Goal: Transaction & Acquisition: Purchase product/service

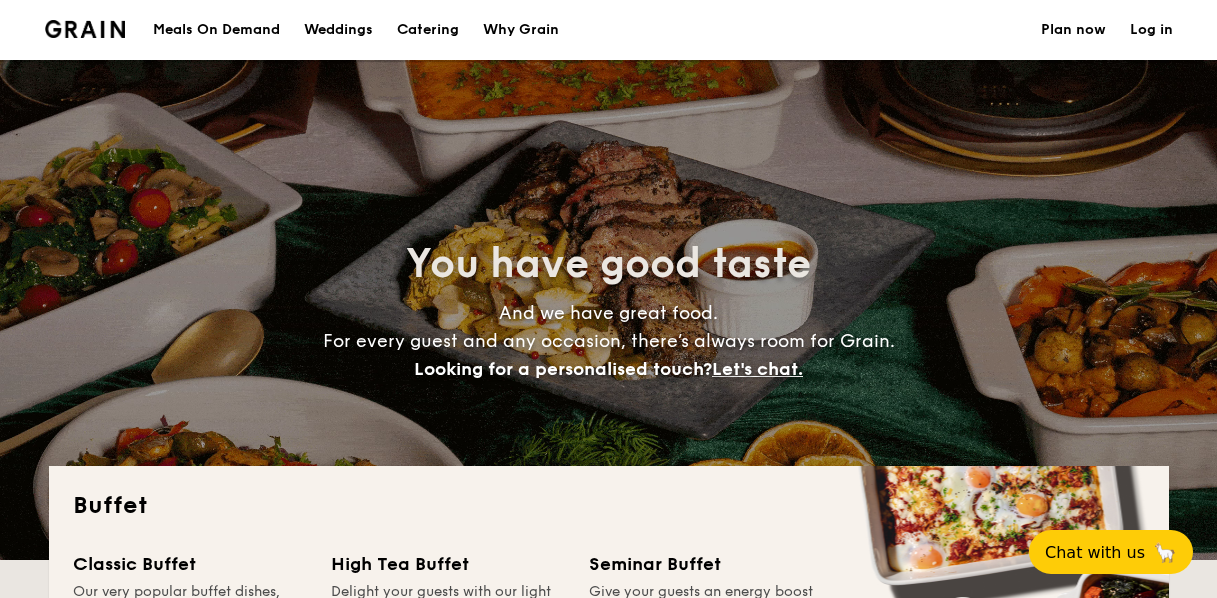
select select
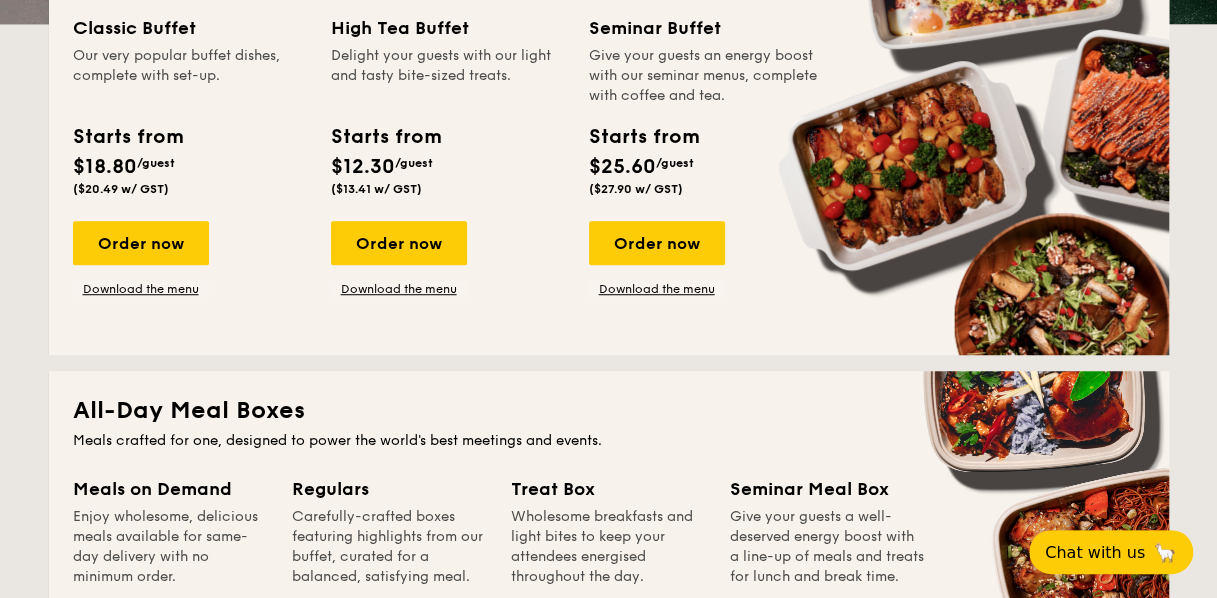
scroll to position [538, 0]
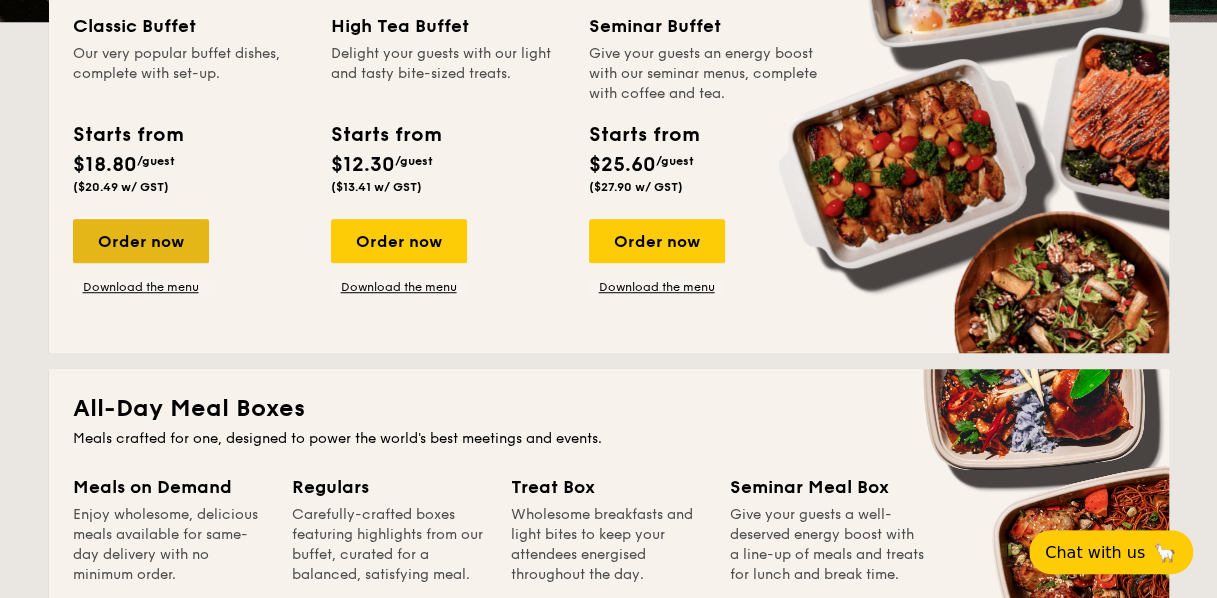
click at [128, 236] on div "Order now" at bounding box center [141, 241] width 136 height 44
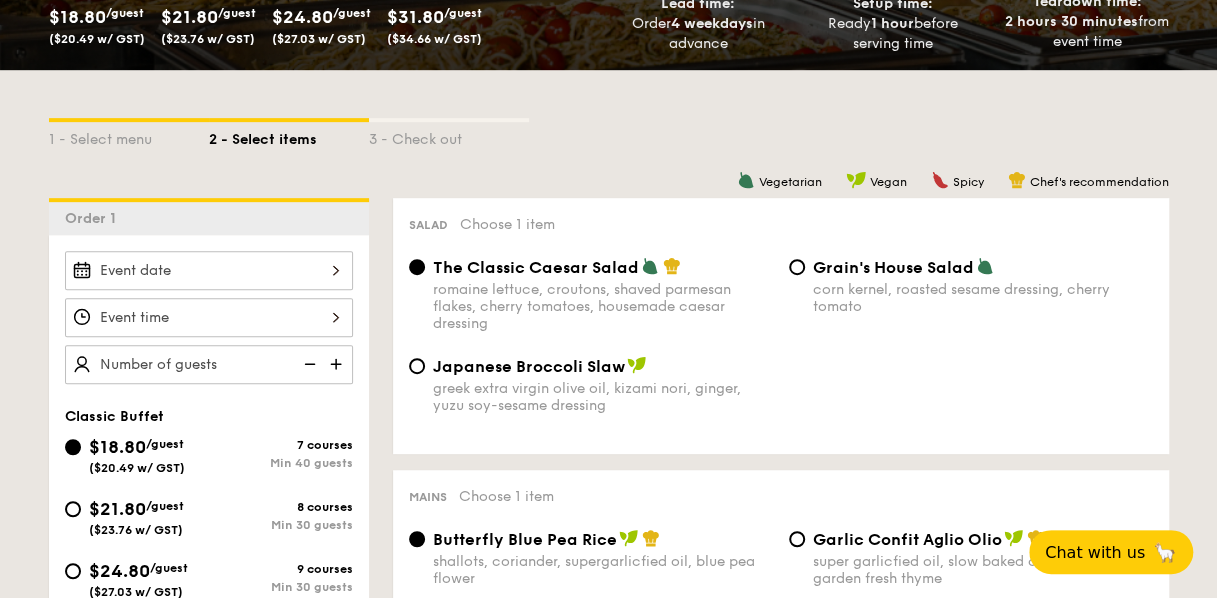
scroll to position [359, 0]
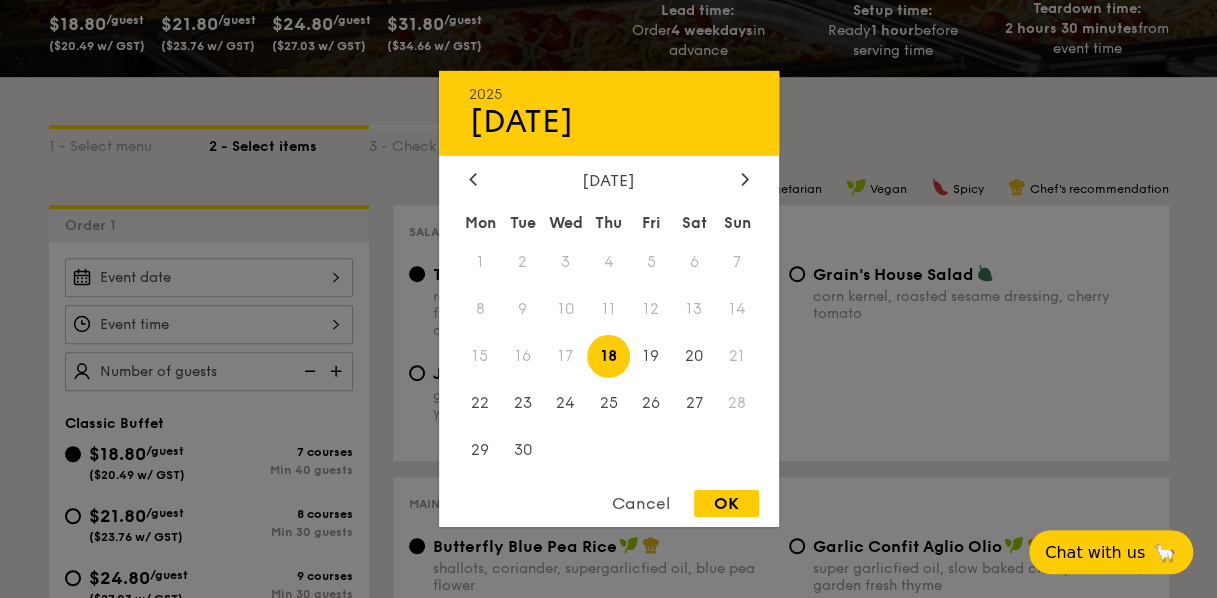
click at [232, 280] on div "2025 Sep [DATE] Tue Wed Thu Fri Sat Sun 1 2 3 4 5 6 7 8 9 10 11 12 13 14 15 16 …" at bounding box center [209, 277] width 288 height 39
click at [743, 172] on icon at bounding box center [745, 178] width 8 height 13
click at [701, 366] on span "18" at bounding box center [694, 356] width 43 height 43
click at [720, 510] on div "OK" at bounding box center [726, 503] width 65 height 27
type input "[DATE]"
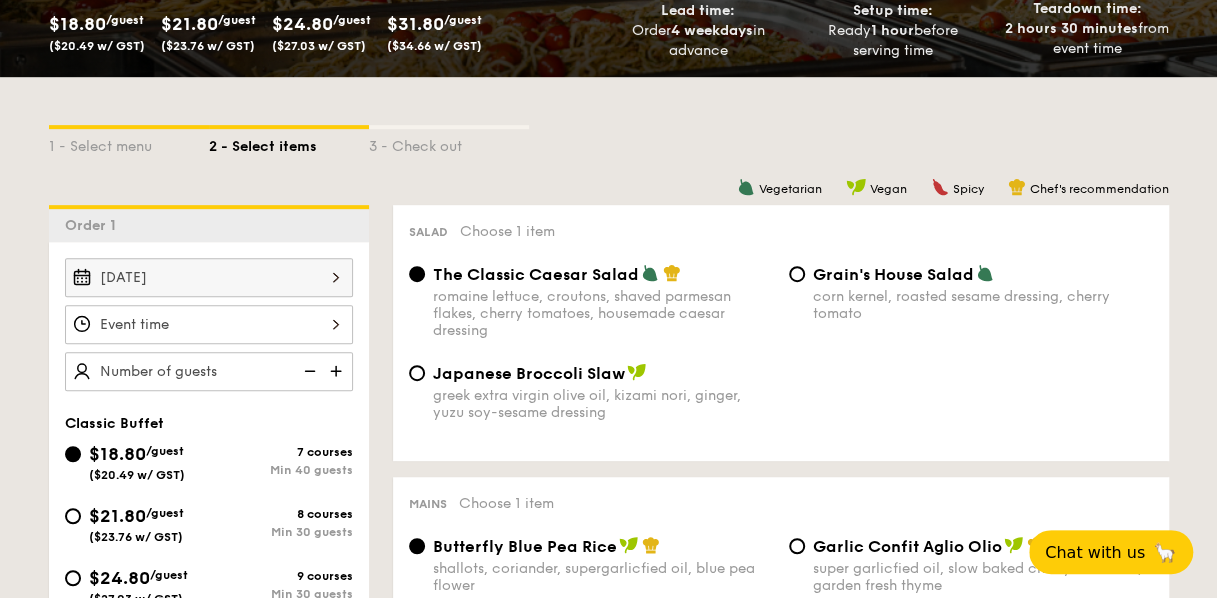
click at [201, 331] on div at bounding box center [209, 324] width 288 height 39
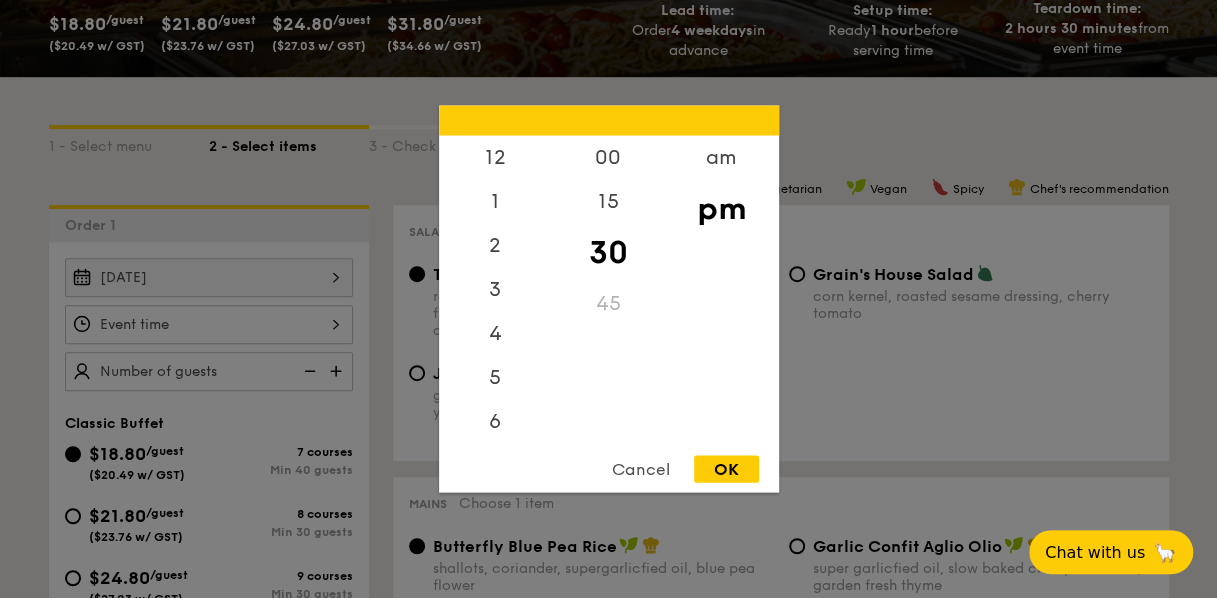
scroll to position [88, 0]
click at [489, 304] on div "5" at bounding box center [495, 297] width 113 height 58
click at [499, 336] on div "6" at bounding box center [495, 355] width 113 height 58
click at [612, 160] on div "00" at bounding box center [608, 165] width 113 height 58
click at [727, 464] on div "OK" at bounding box center [726, 469] width 65 height 27
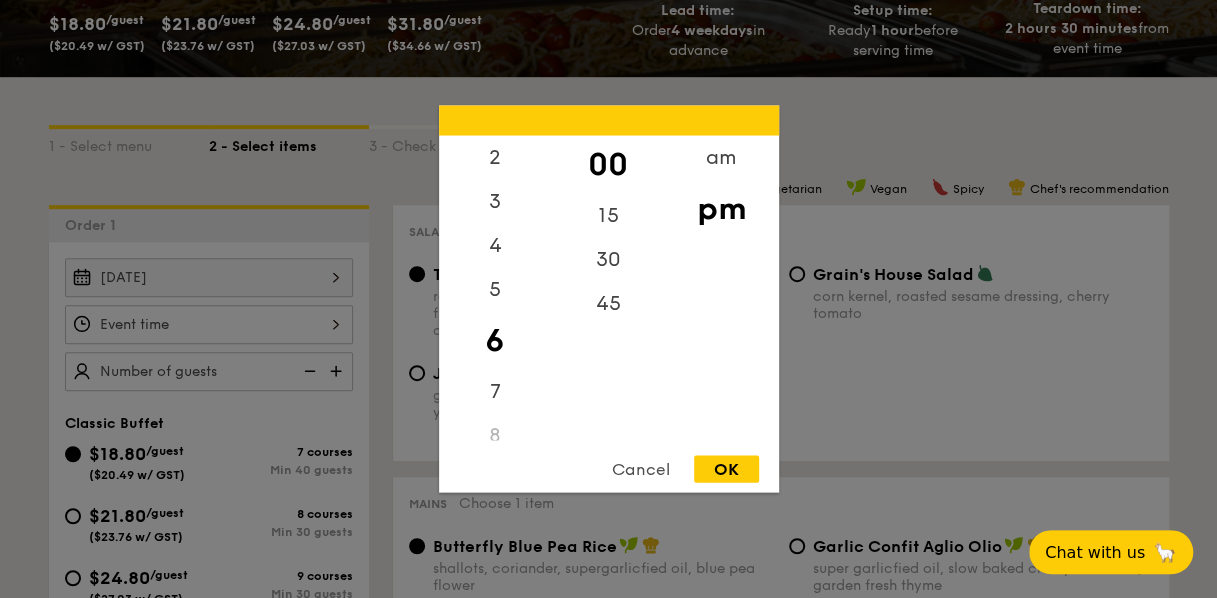
type input "6:00PM"
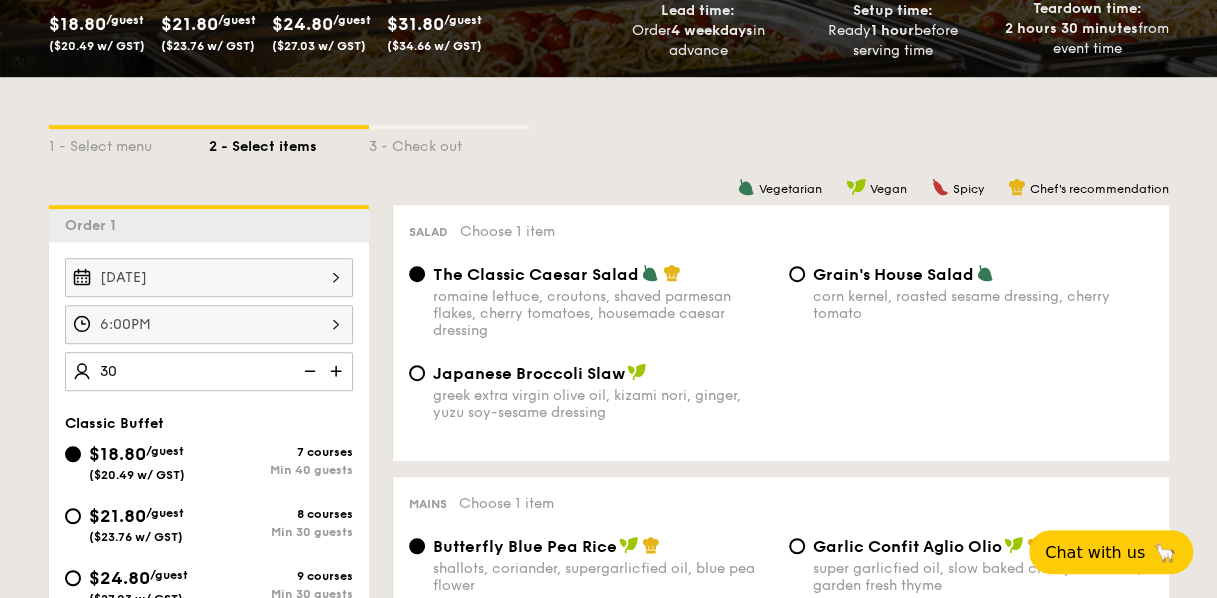
type input "40 guests"
click at [784, 435] on div "Japanese Broccoli Slaw greek extra virgin olive oil, kizami [PERSON_NAME], yuzu…" at bounding box center [781, 404] width 760 height 82
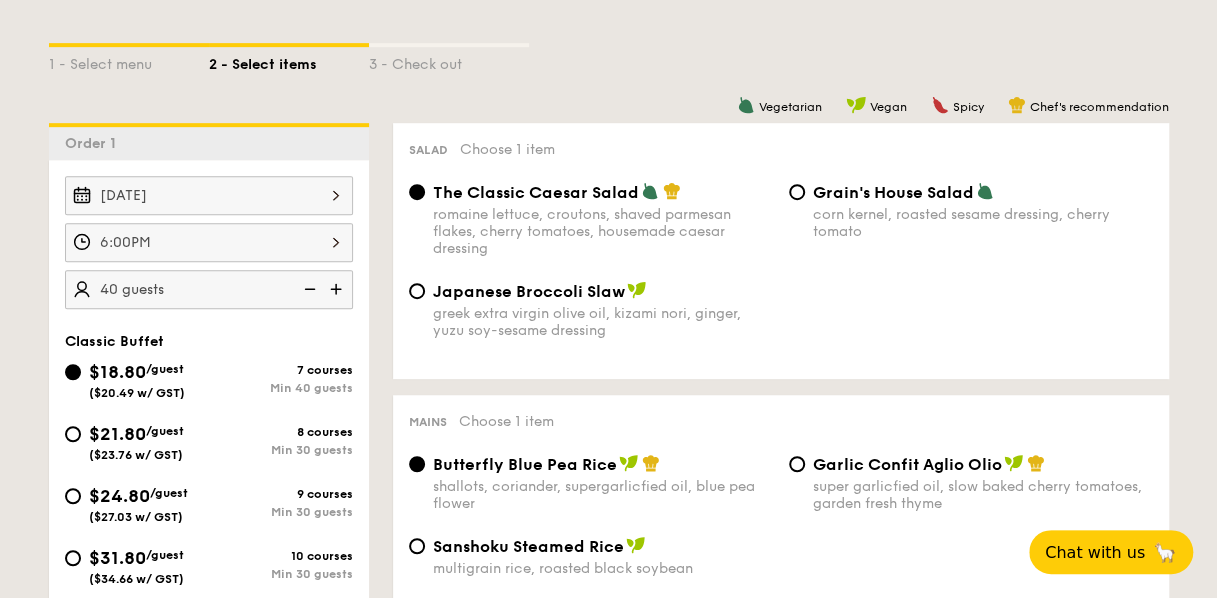
scroll to position [448, 0]
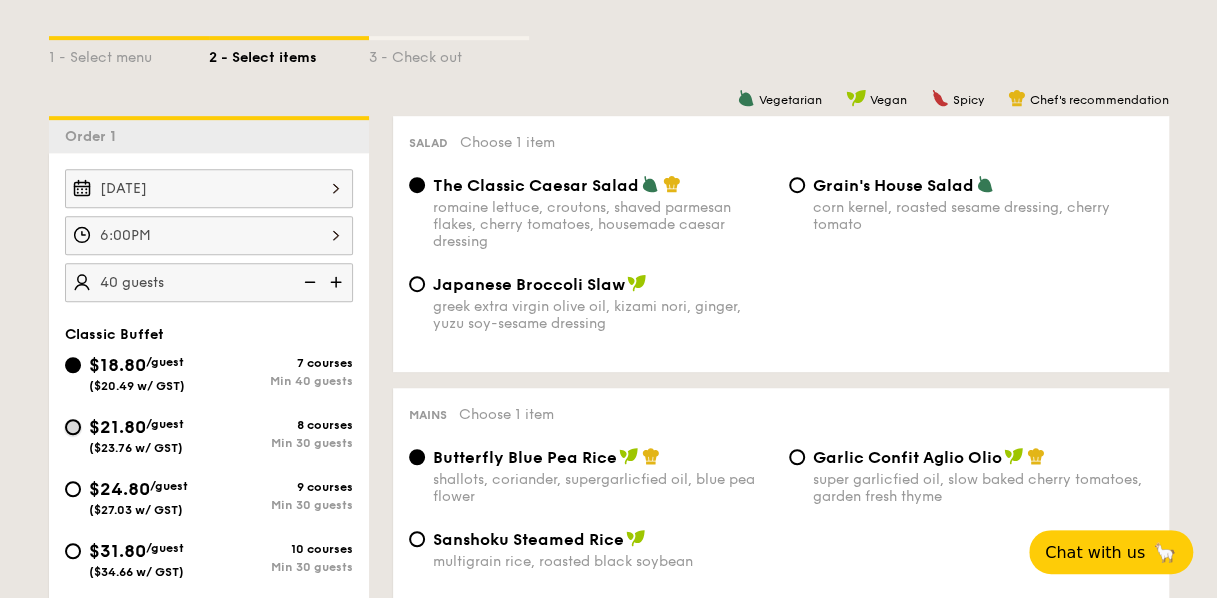
click at [68, 428] on input "$21.80 /guest ($23.76 w/ GST) 8 courses Min 30 guests" at bounding box center [73, 427] width 16 height 16
radio input "true"
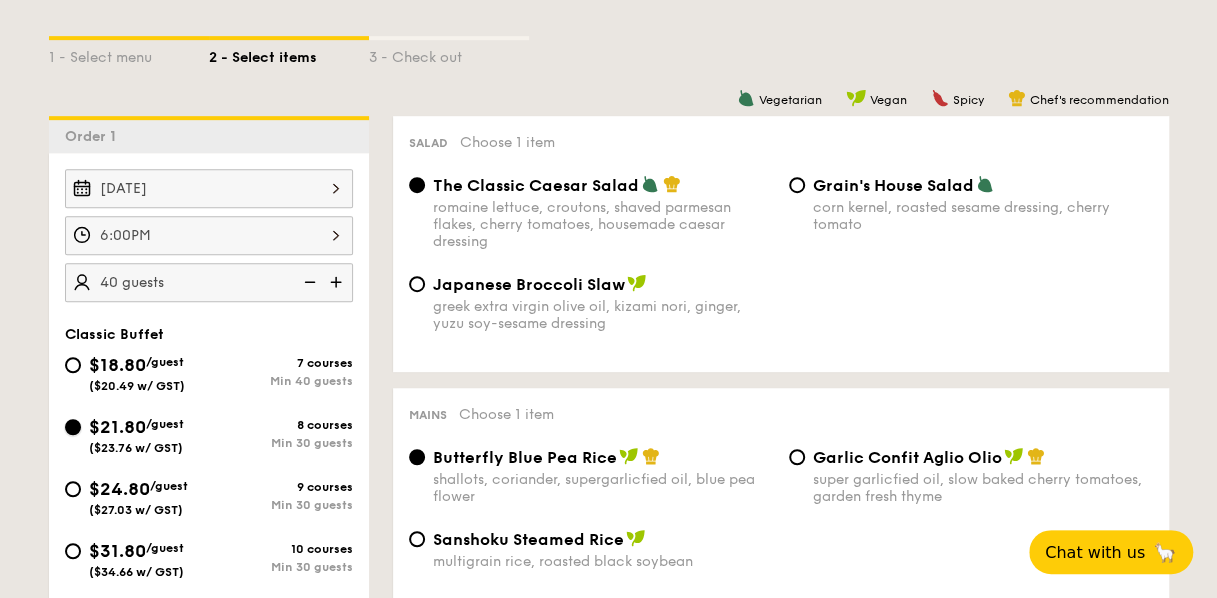
radio input "true"
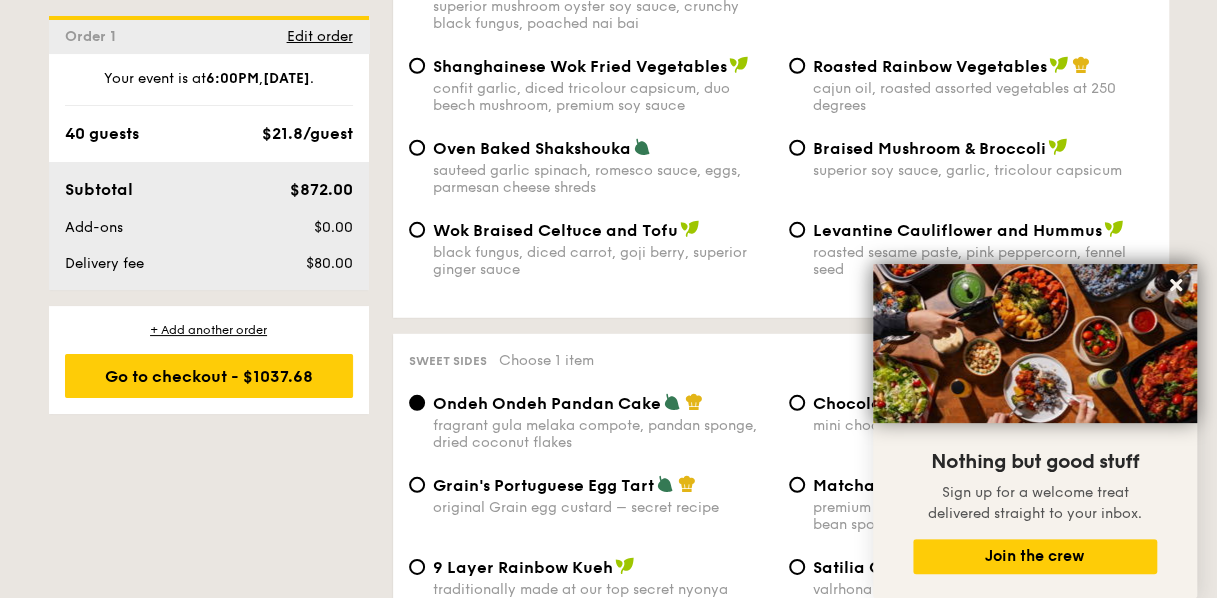
scroll to position [2690, 0]
click at [1174, 285] on icon at bounding box center [1176, 285] width 12 height 12
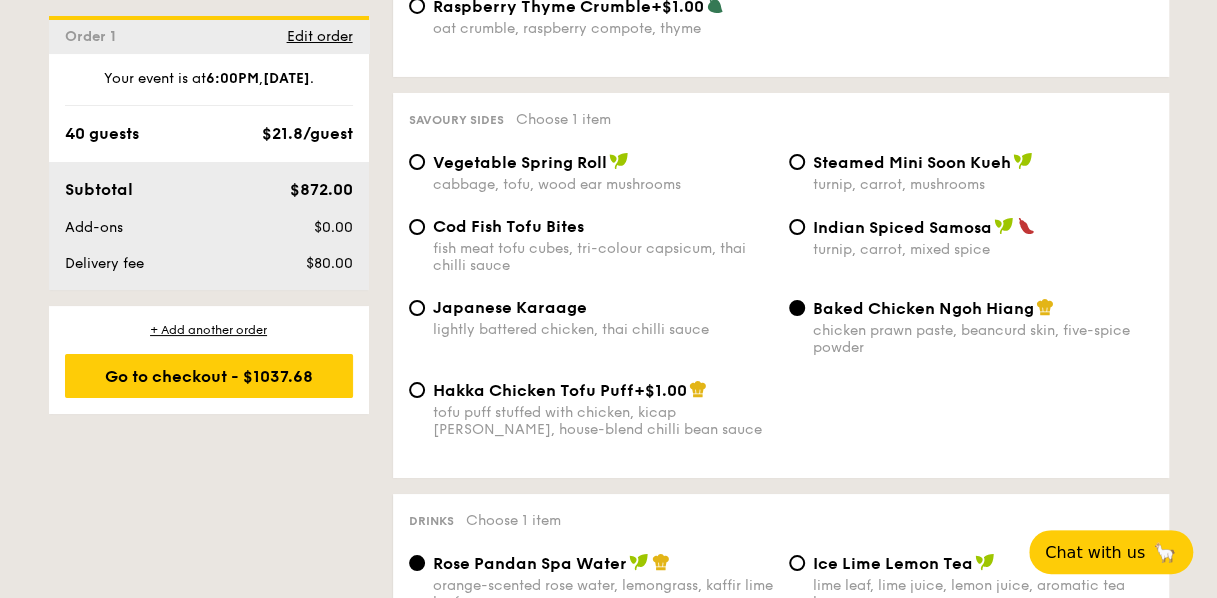
scroll to position [3407, 0]
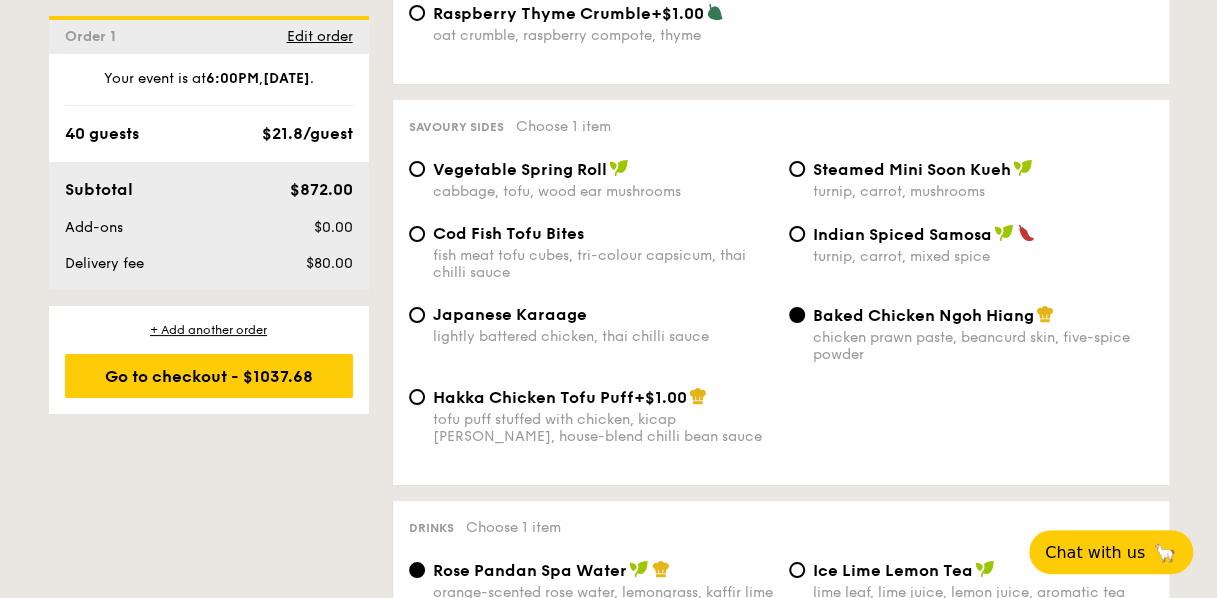
click at [528, 208] on div "Vegetable Spring Roll cabbage, tofu, wood ear mushrooms Steamed Mini Soon Kueh …" at bounding box center [781, 191] width 760 height 65
click at [512, 176] on span "Vegetable Spring Roll" at bounding box center [520, 169] width 174 height 19
click at [425, 176] on input "Vegetable Spring Roll cabbage, tofu, wood ear mushrooms" at bounding box center [417, 169] width 16 height 16
radio input "true"
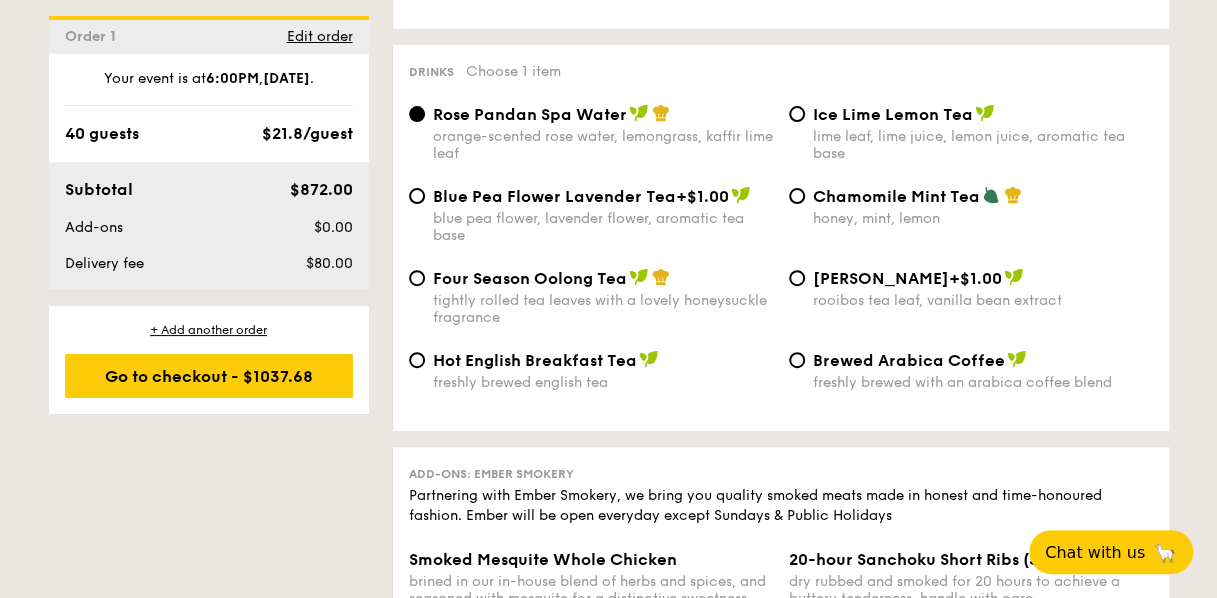
scroll to position [3856, 0]
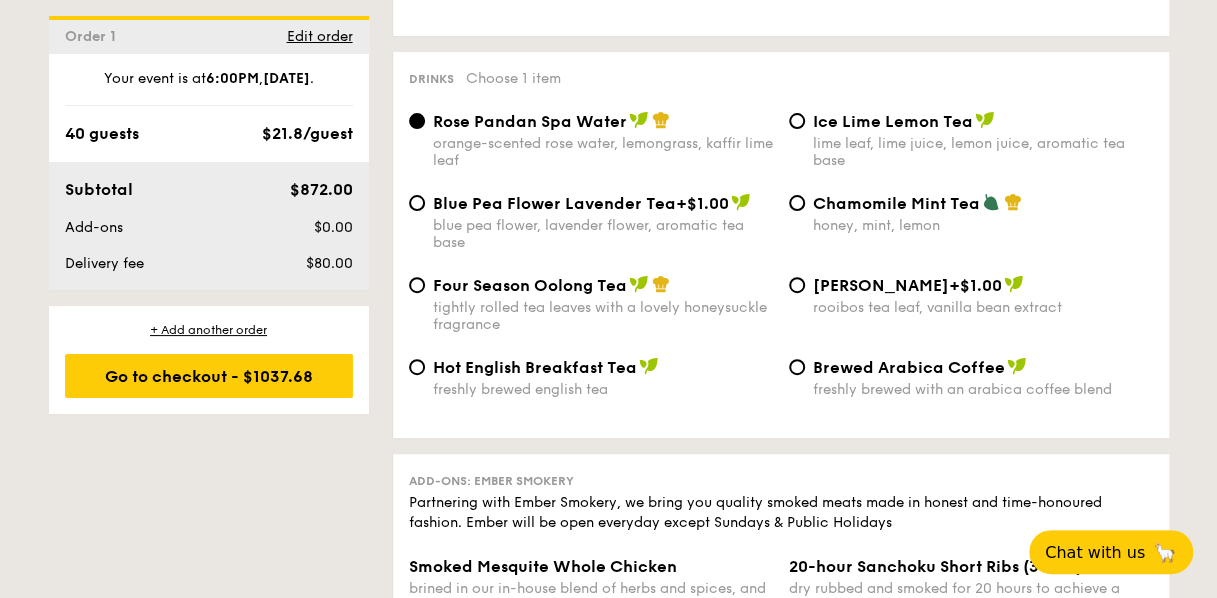
click at [654, 213] on span "Blue Pea Flower Lavender Tea" at bounding box center [554, 203] width 243 height 19
click at [425, 211] on input "Blue Pea Flower Lavender Tea +$1.00 blue pea flower, lavender flower, aromatic …" at bounding box center [417, 203] width 16 height 16
radio input "true"
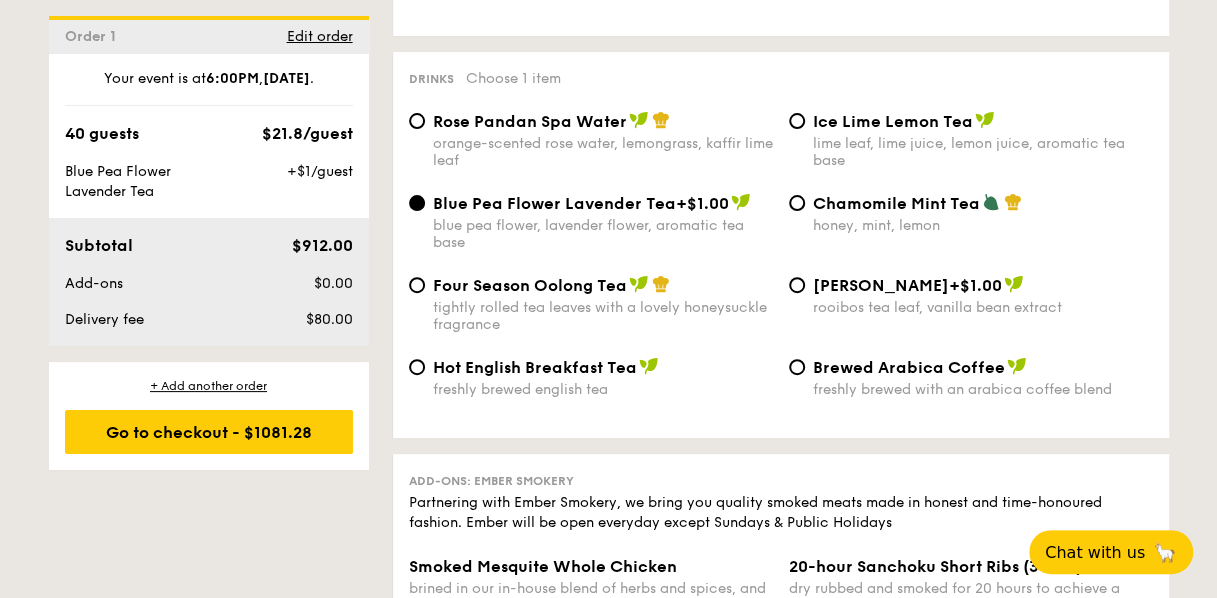
click at [547, 131] on span "Rose Pandan Spa Water" at bounding box center [530, 121] width 194 height 19
click at [425, 129] on input "Rose Pandan Spa Water orange-scented rose water, lemongrass, kaffir lime leaf" at bounding box center [417, 121] width 16 height 16
radio input "true"
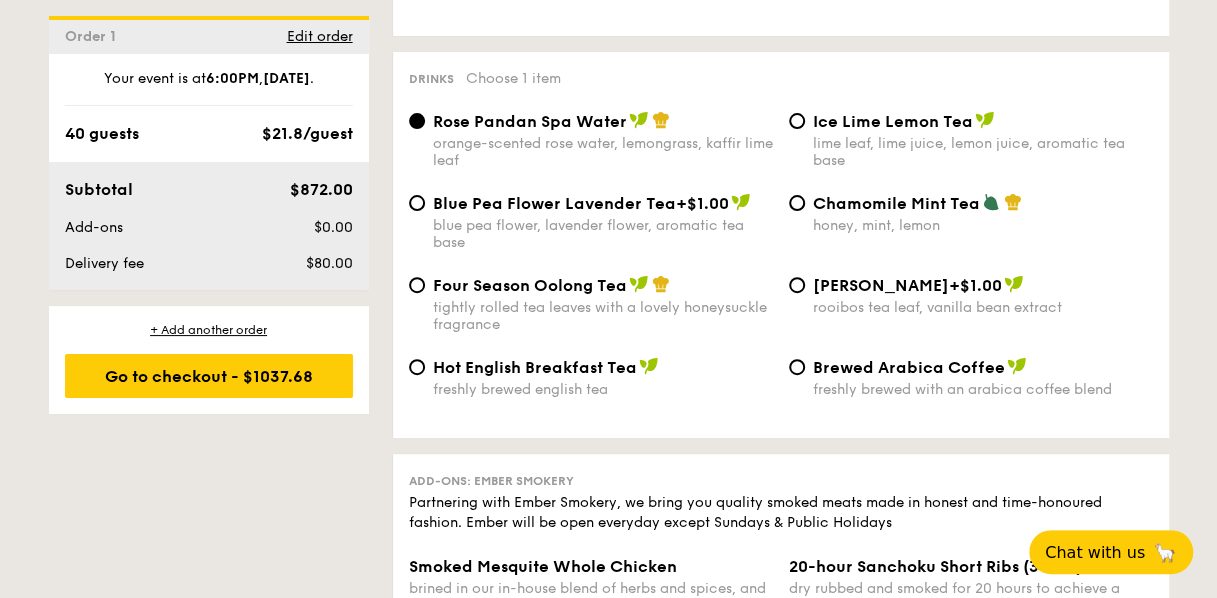
click at [528, 226] on div "Blue Pea Flower Lavender Tea +$1.00 blue pea flower, lavender flower, aromatic …" at bounding box center [603, 222] width 340 height 58
click at [425, 211] on input "Blue Pea Flower Lavender Tea +$1.00 blue pea flower, lavender flower, aromatic …" at bounding box center [417, 203] width 16 height 16
radio input "true"
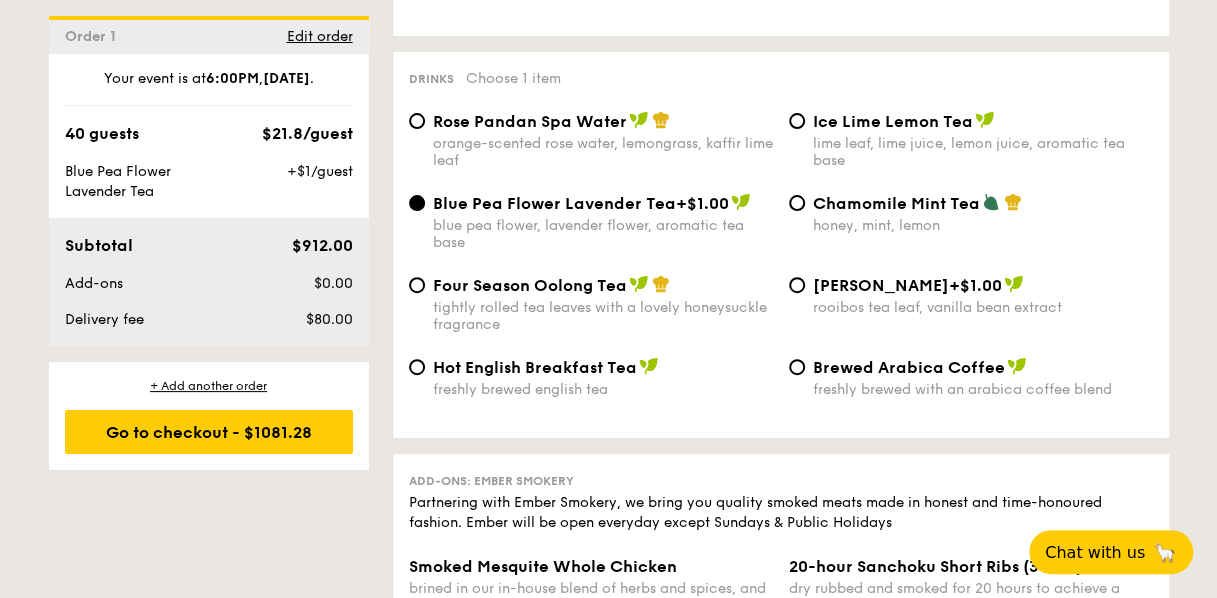
click at [575, 130] on span "Rose Pandan Spa Water" at bounding box center [530, 121] width 194 height 19
click at [425, 129] on input "Rose Pandan Spa Water orange-scented rose water, lemongrass, kaffir lime leaf" at bounding box center [417, 121] width 16 height 16
radio input "true"
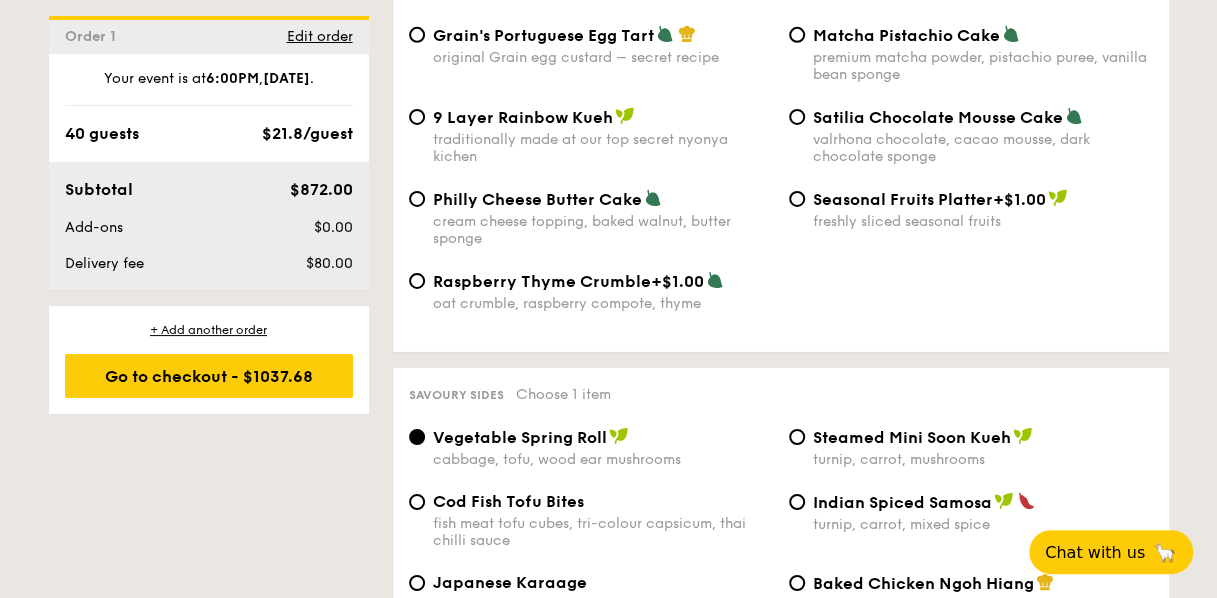
scroll to position [3138, 0]
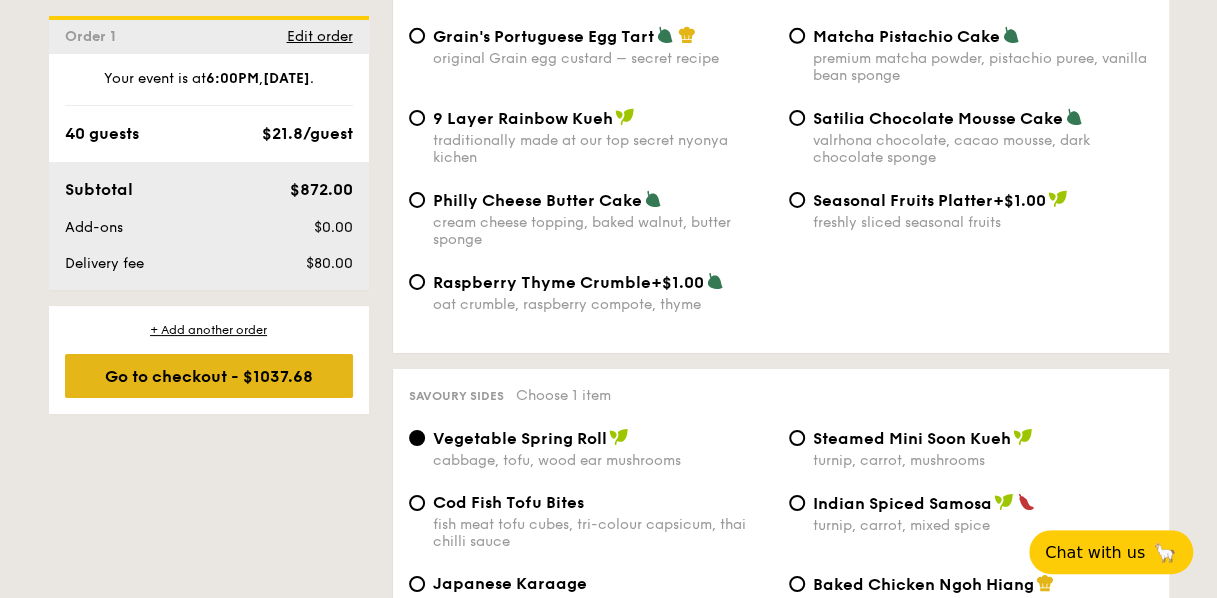
click at [206, 379] on div "Go to checkout - $1037.68" at bounding box center [209, 376] width 288 height 44
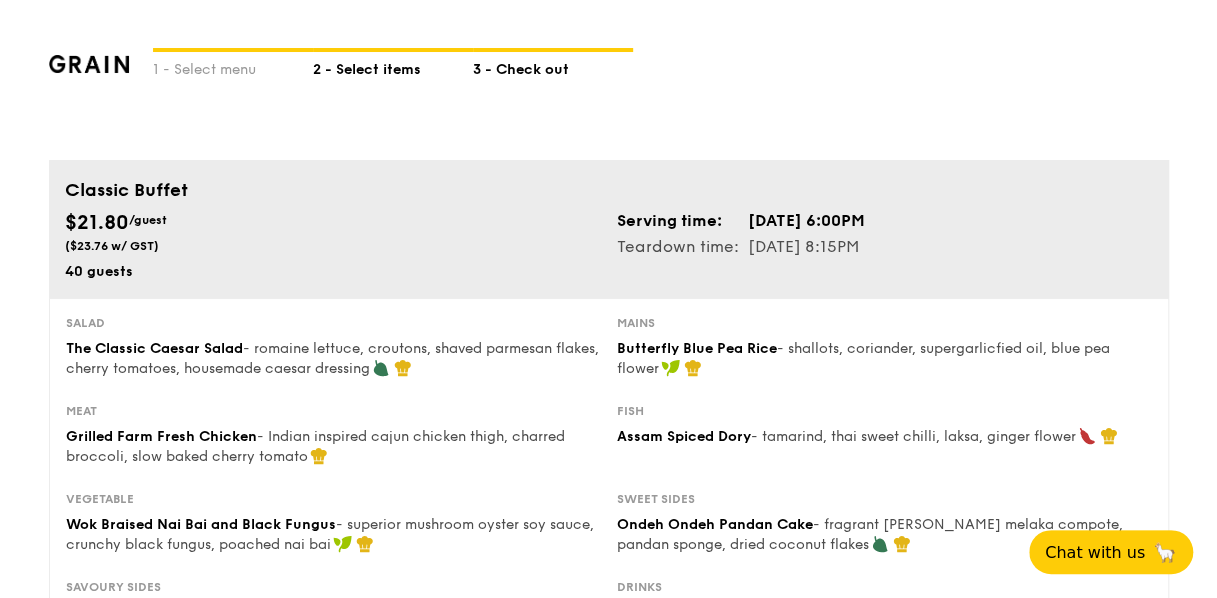
click at [336, 66] on div "2 - Select items" at bounding box center [393, 66] width 160 height 28
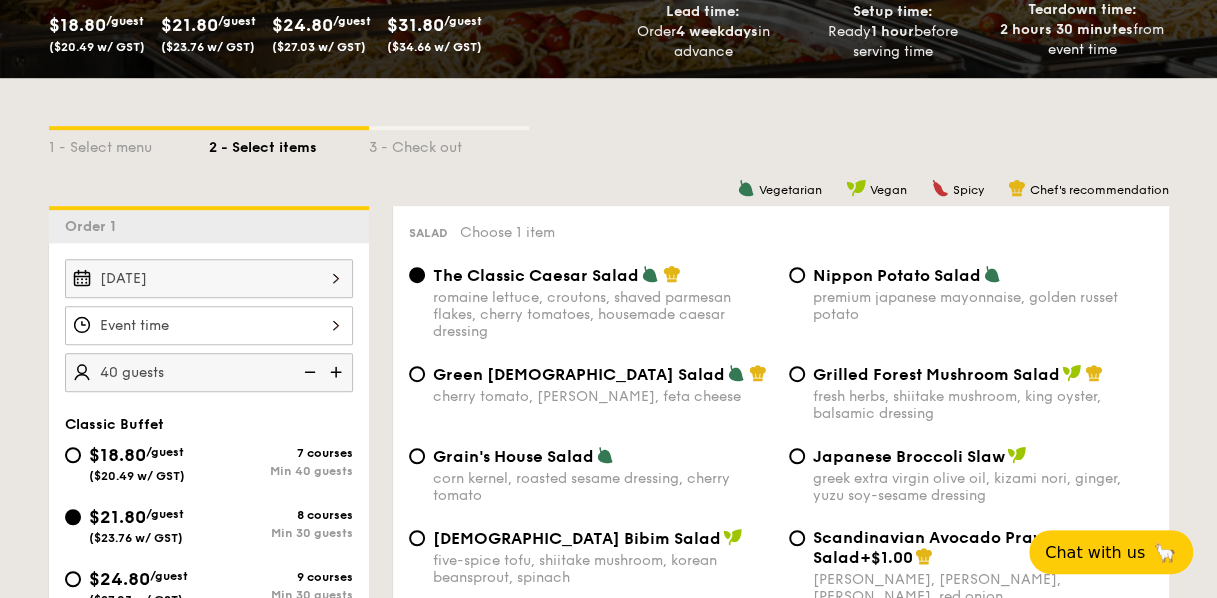
scroll to position [358, 0]
click at [306, 368] on img at bounding box center [308, 372] width 30 height 38
click at [304, 367] on img at bounding box center [308, 372] width 30 height 38
type input "30 guests"
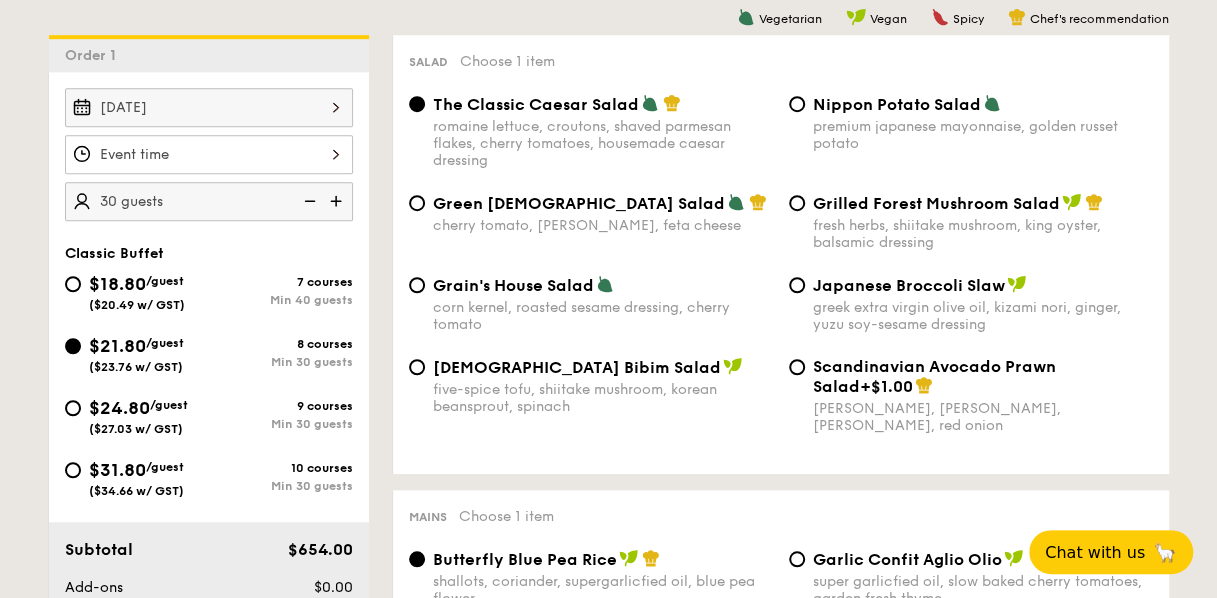
scroll to position [538, 0]
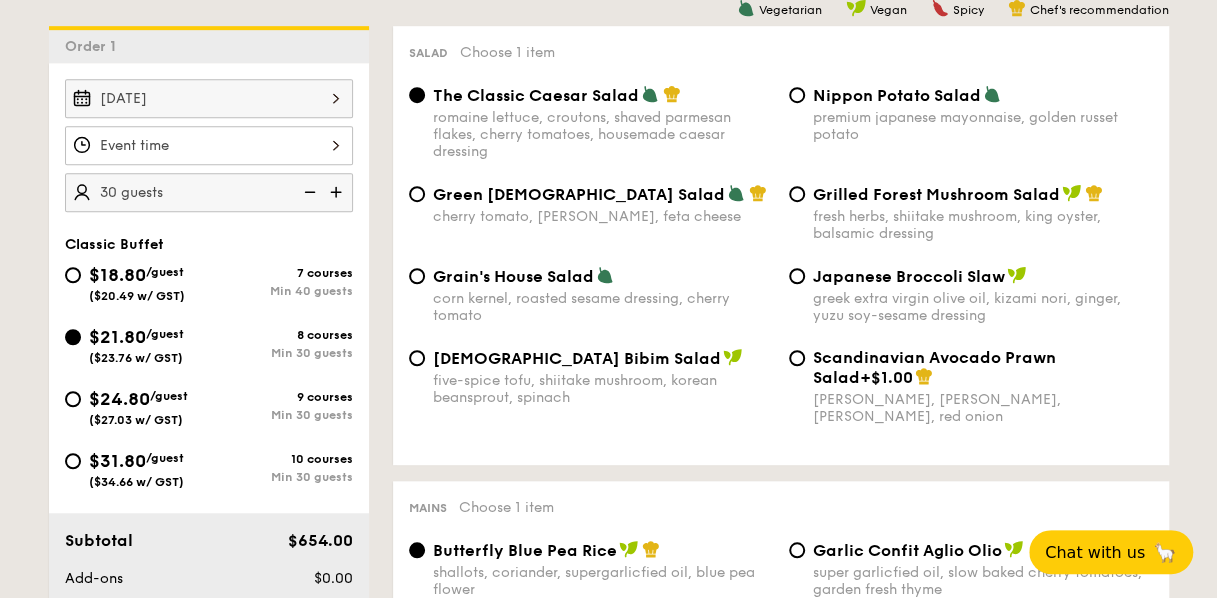
click at [270, 147] on div at bounding box center [209, 145] width 288 height 39
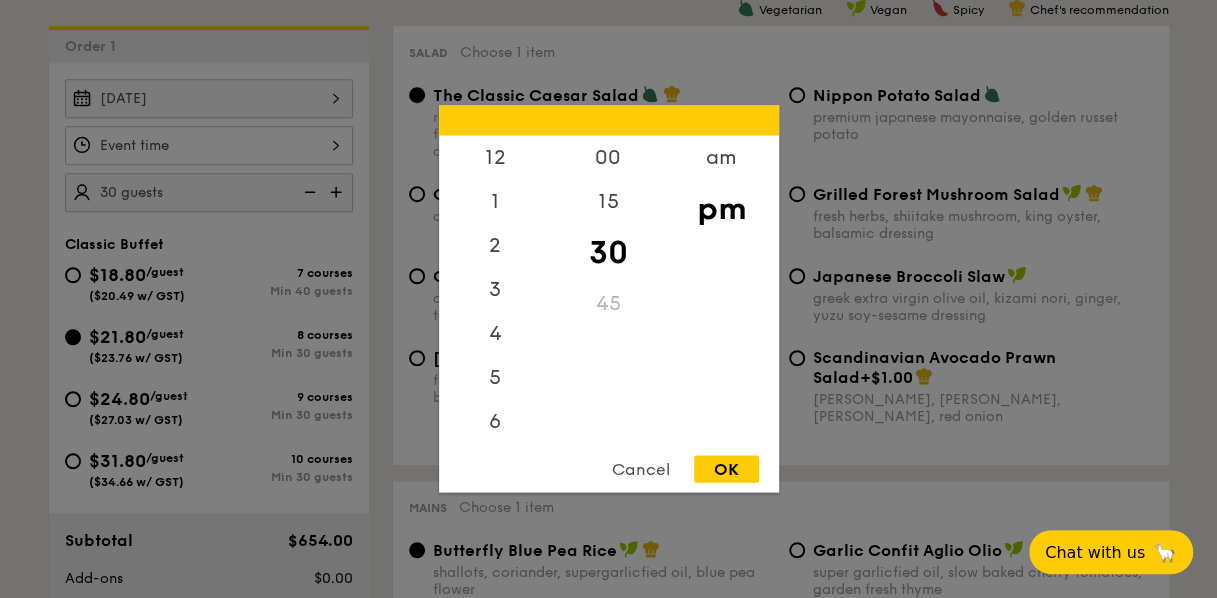
scroll to position [88, 0]
click at [502, 334] on div "6" at bounding box center [495, 341] width 113 height 58
click at [731, 464] on div "OK" at bounding box center [726, 469] width 65 height 27
type input "6:30PM"
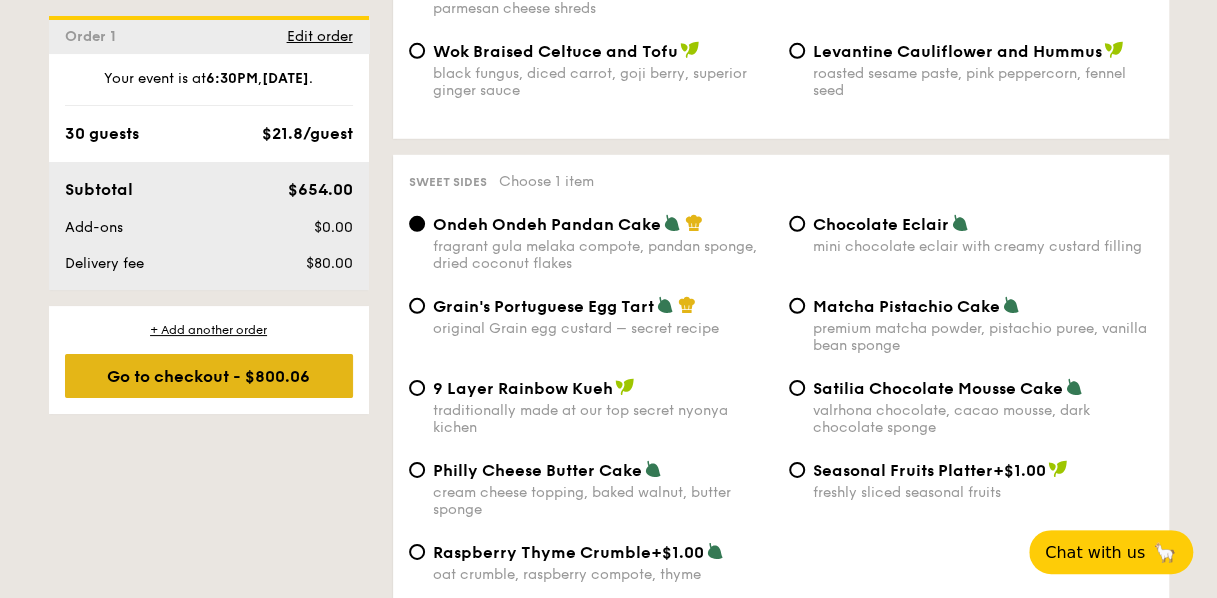
scroll to position [2869, 0]
click at [286, 392] on div "Go to checkout - $800.06" at bounding box center [209, 376] width 288 height 44
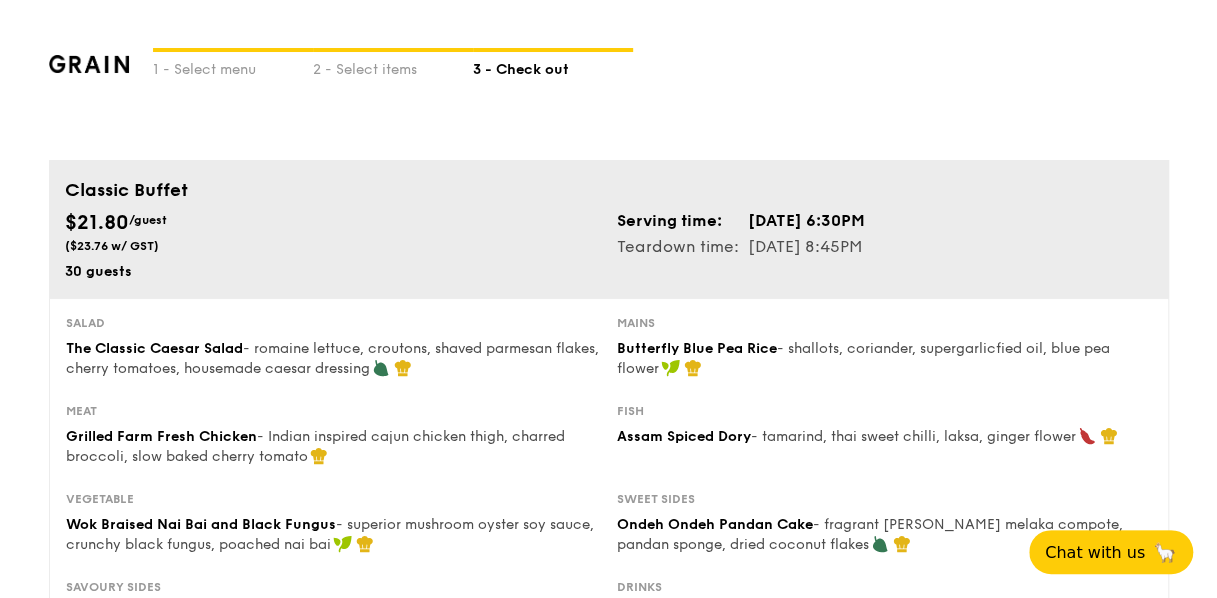
click at [87, 69] on img at bounding box center [89, 64] width 81 height 18
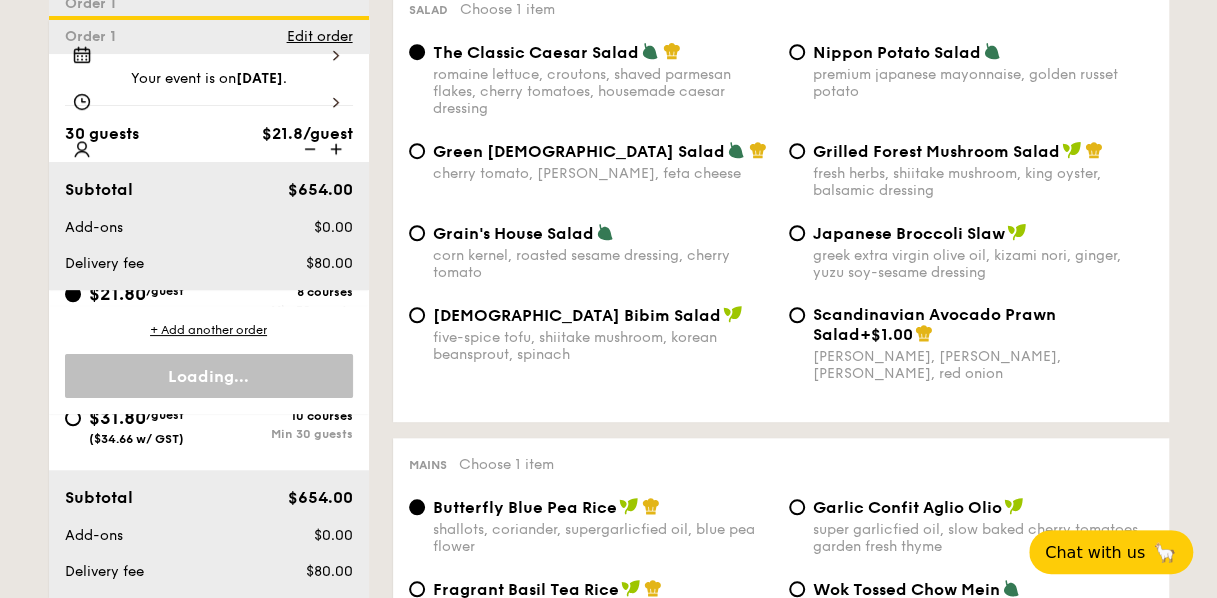
scroll to position [4991, 0]
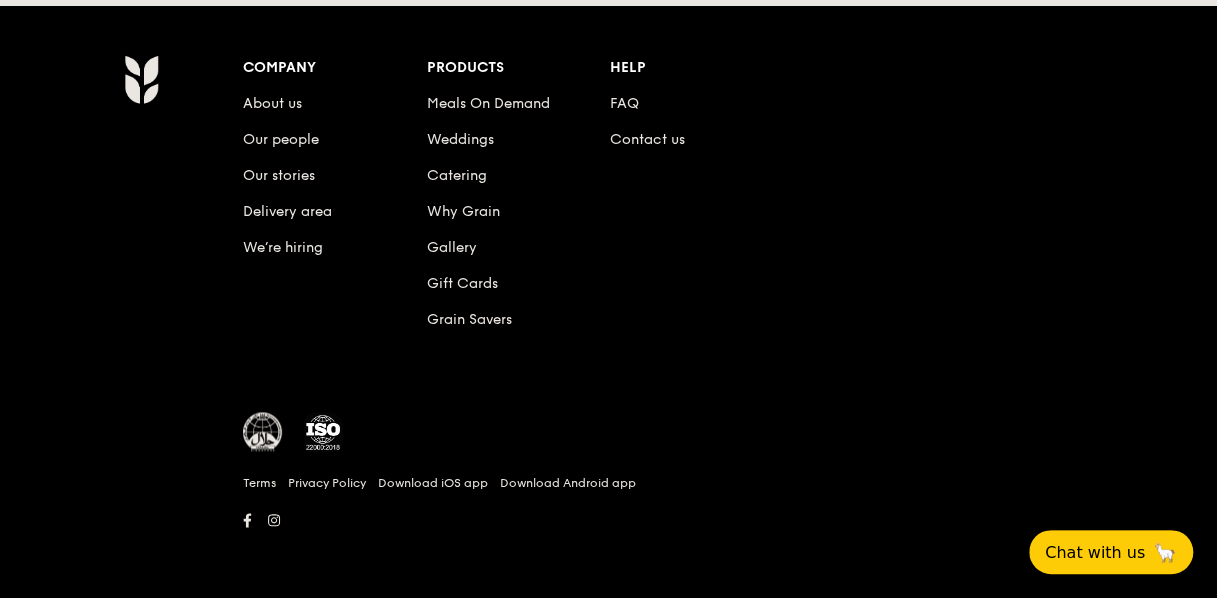
click at [125, 109] on div "Company About us Our people Our stories Delivery area We’re hiring Products Mea…" at bounding box center [608, 302] width 1121 height 496
click at [134, 80] on img at bounding box center [141, 79] width 35 height 50
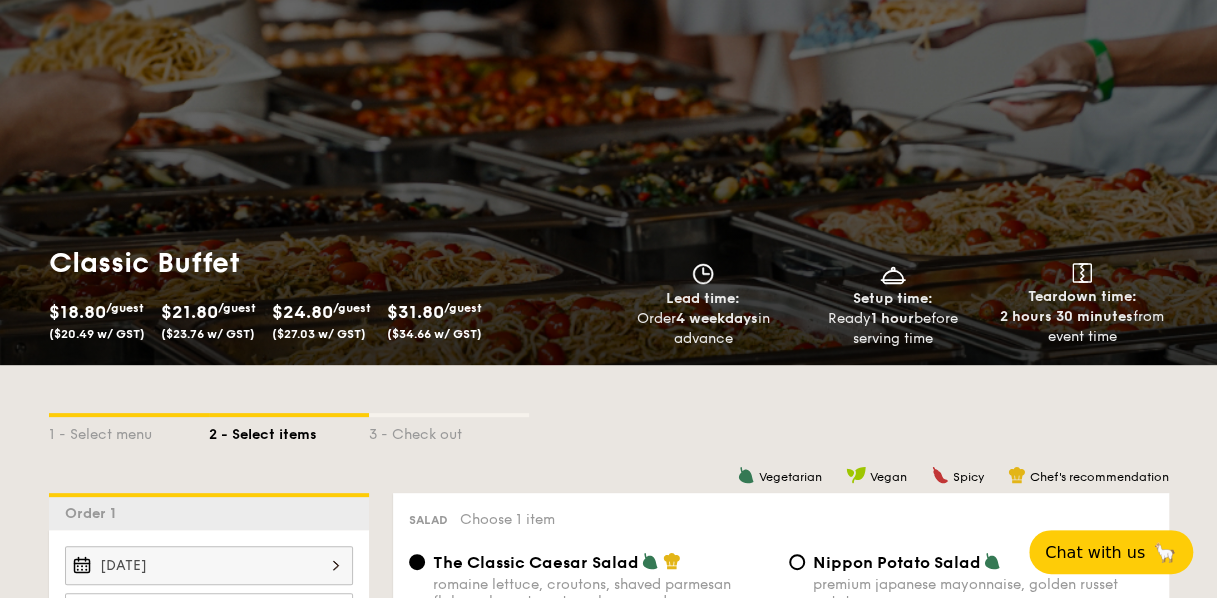
scroll to position [0, 0]
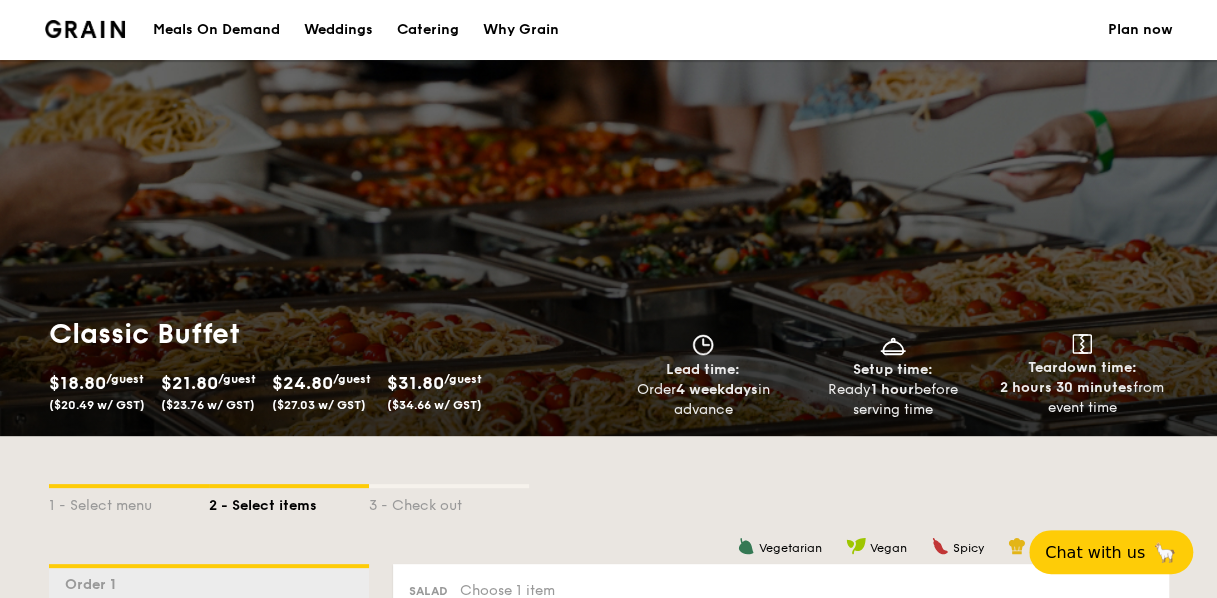
click at [97, 27] on img at bounding box center [85, 29] width 81 height 18
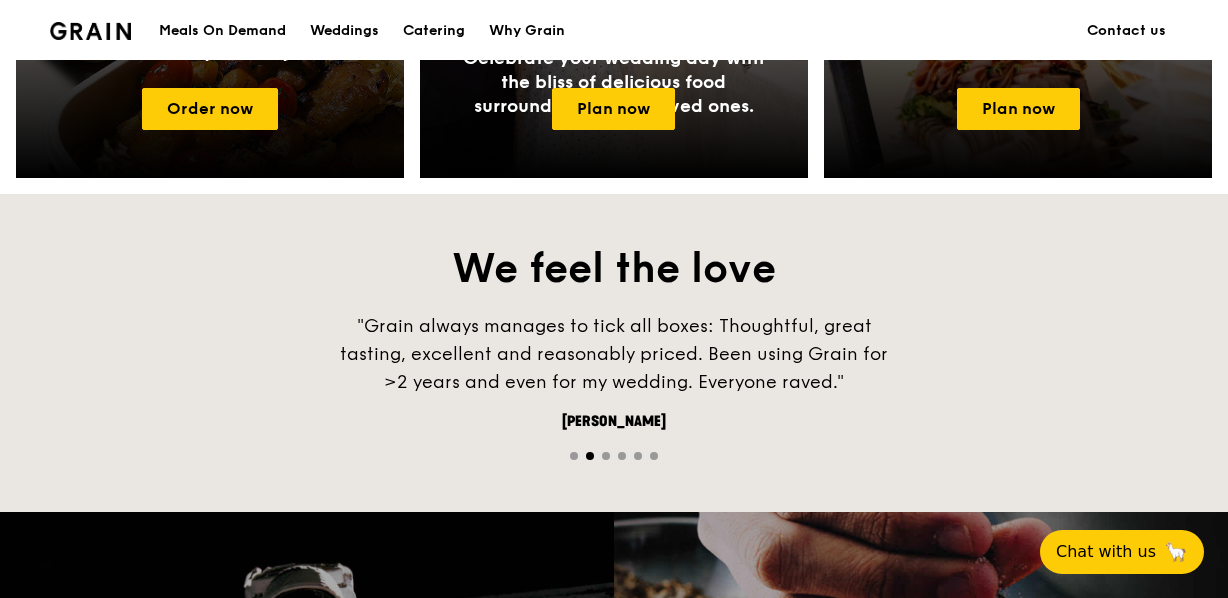
scroll to position [1166, 0]
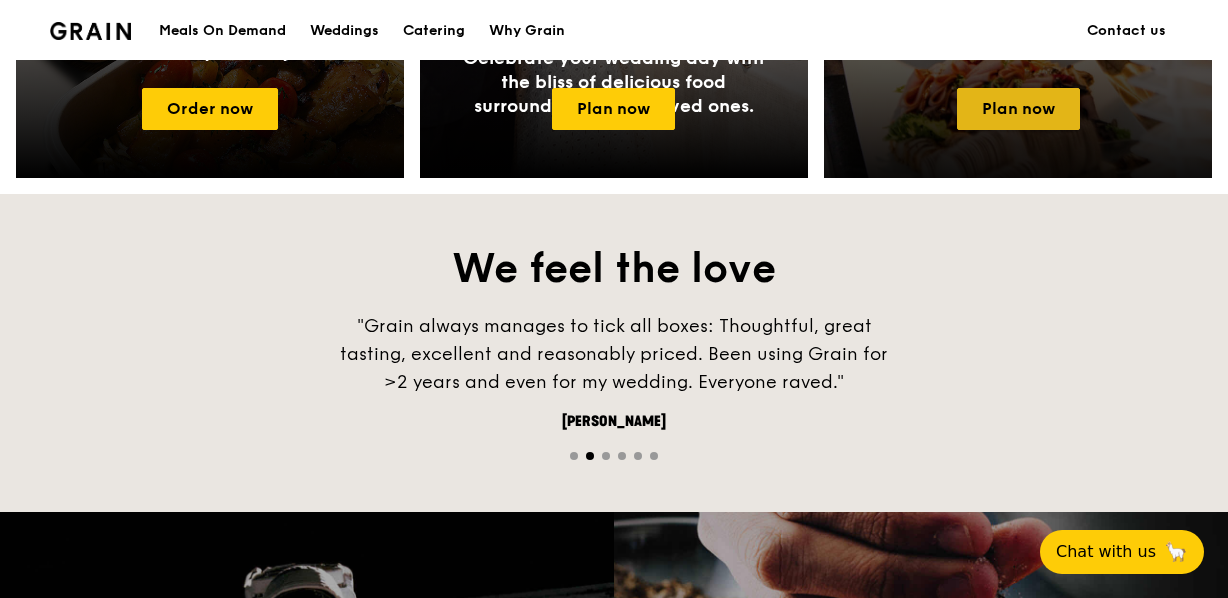
click at [1010, 119] on link "Plan now" at bounding box center [1018, 109] width 123 height 42
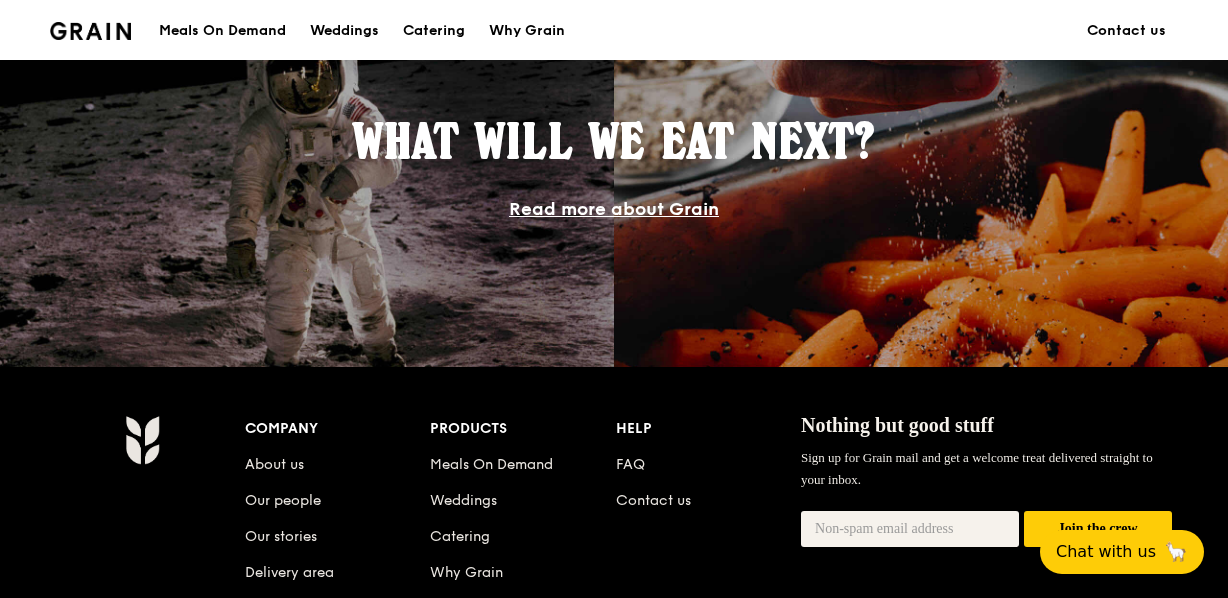
scroll to position [1703, 0]
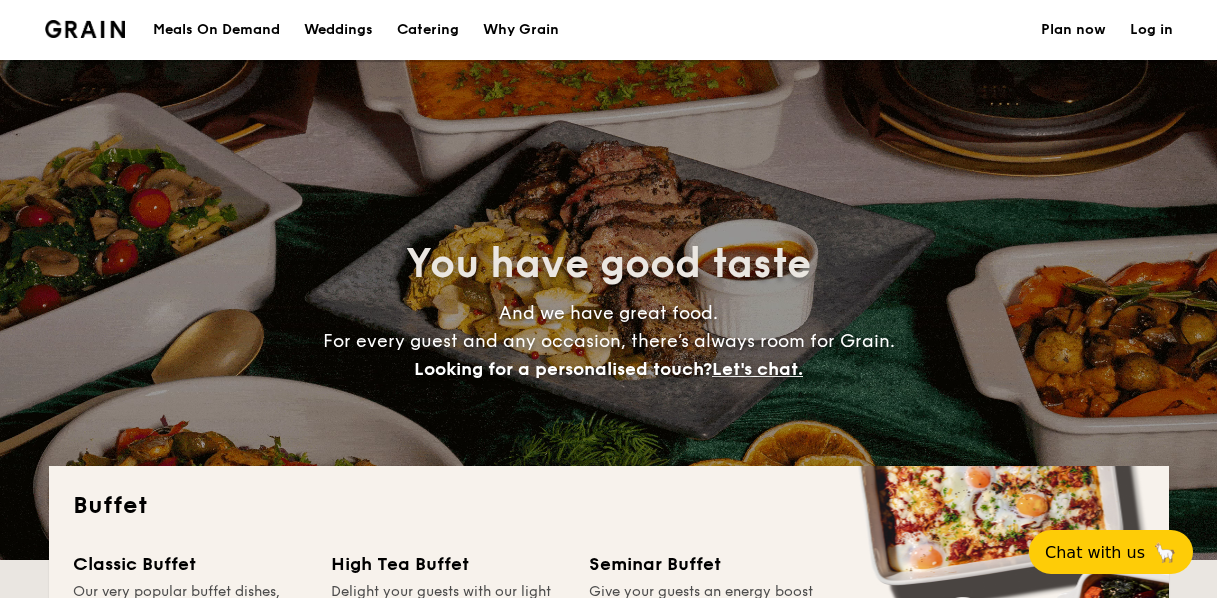
select select
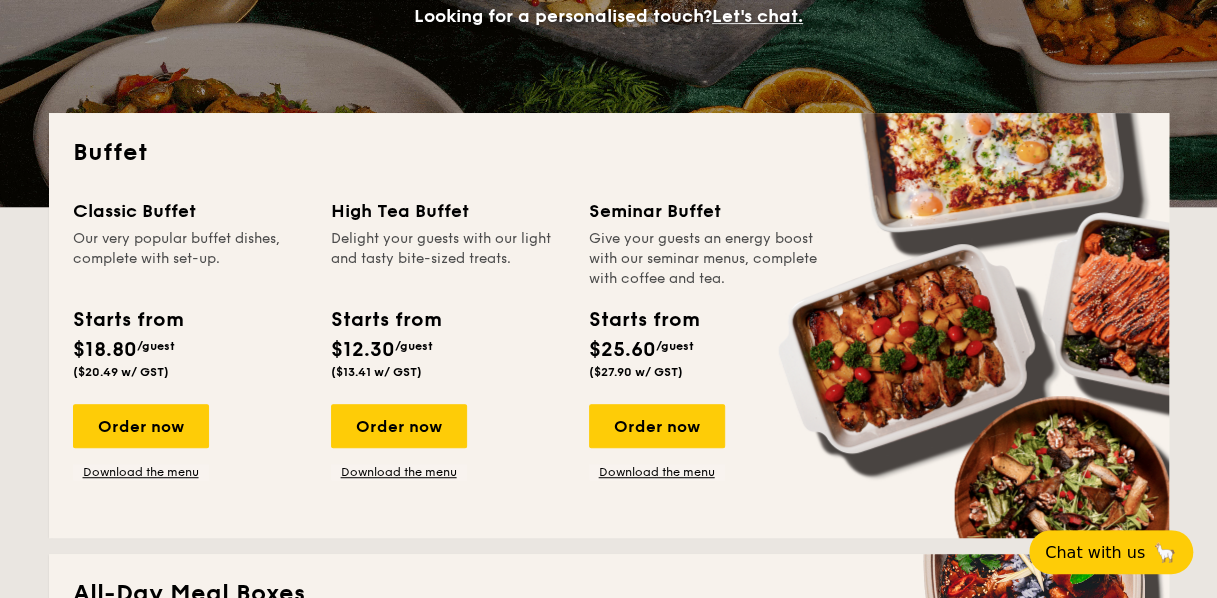
scroll to position [358, 0]
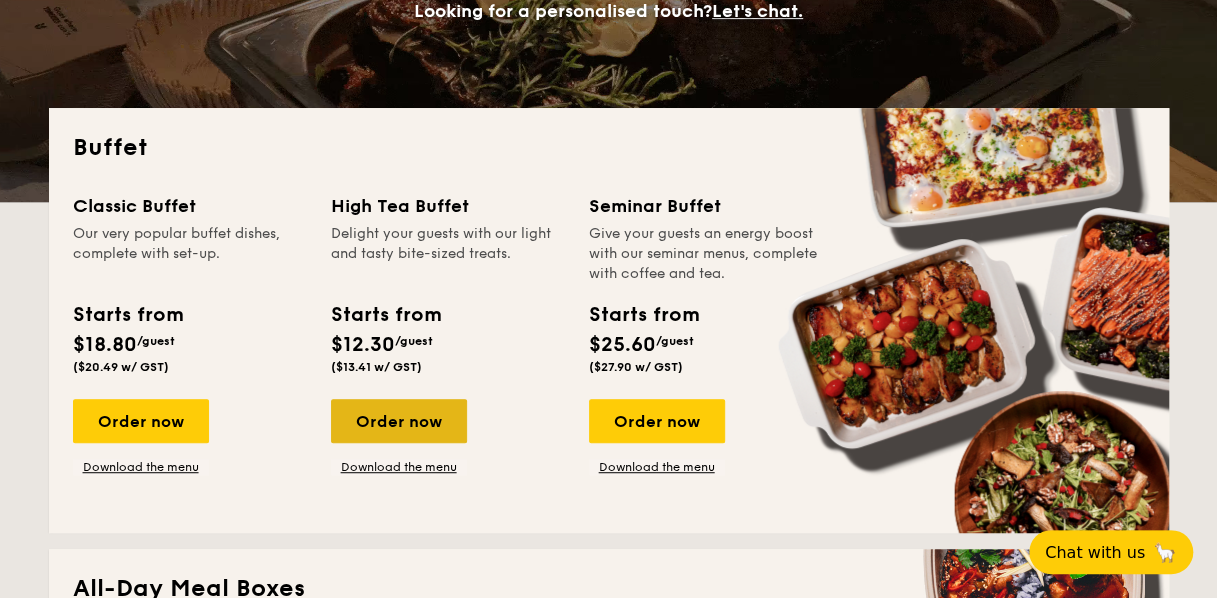
click at [386, 426] on div "Order now" at bounding box center [399, 421] width 136 height 44
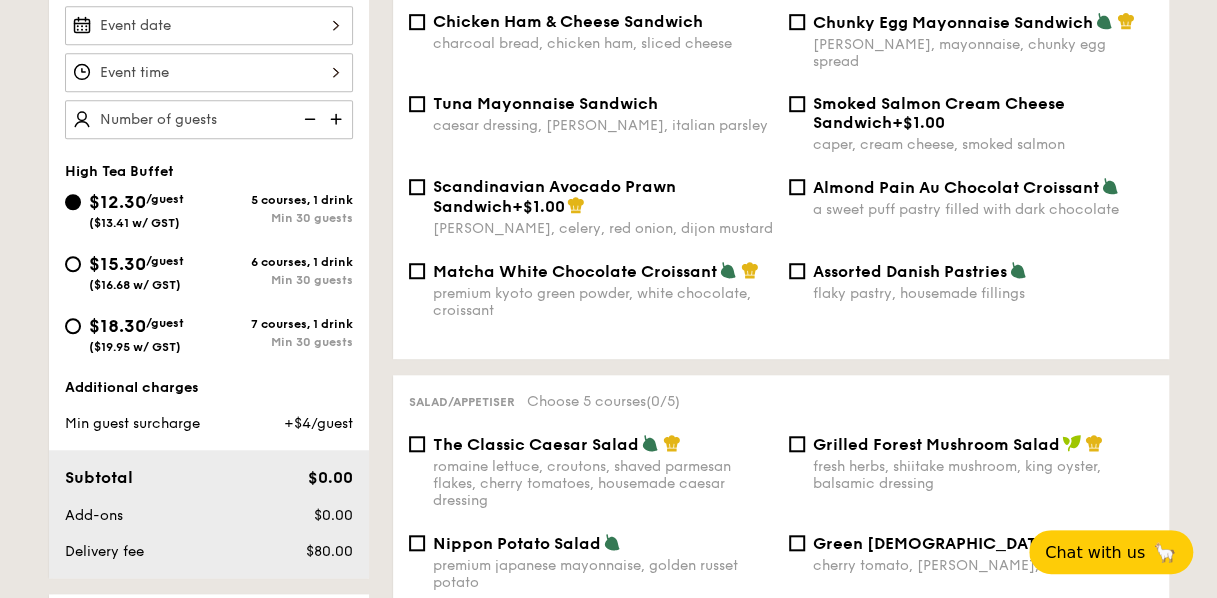
scroll to position [610, 0]
select select
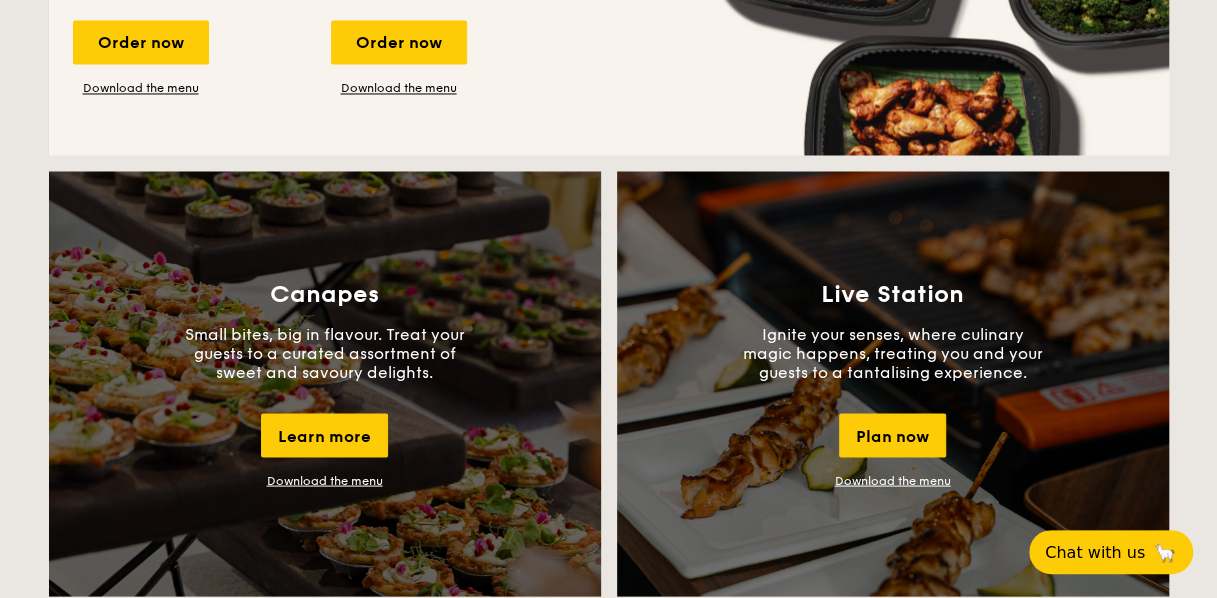
scroll to position [1613, 0]
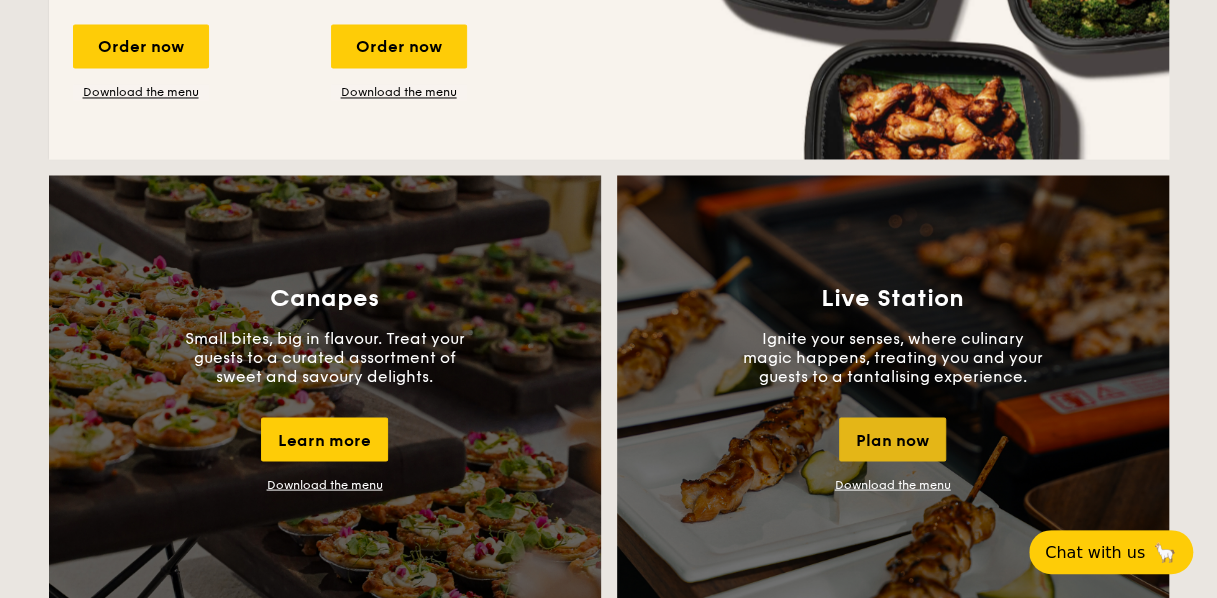
click at [898, 432] on div "Plan now" at bounding box center [892, 439] width 107 height 44
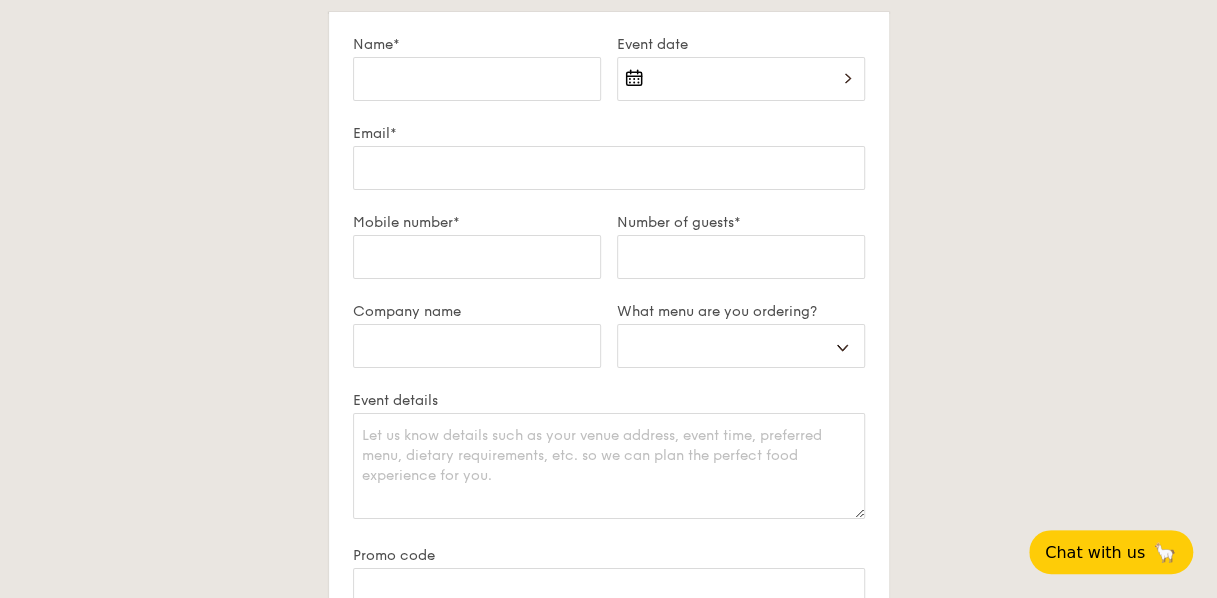
scroll to position [3520, 0]
